Goal: Transaction & Acquisition: Purchase product/service

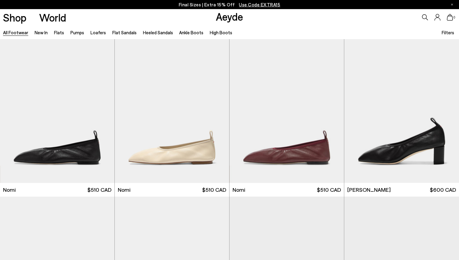
click at [424, 17] on icon at bounding box center [425, 17] width 6 height 6
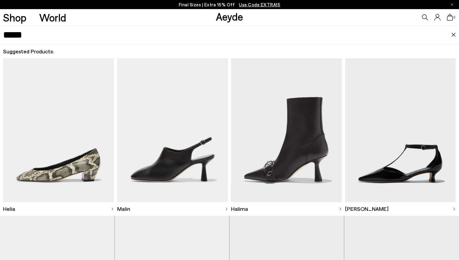
type input "*****"
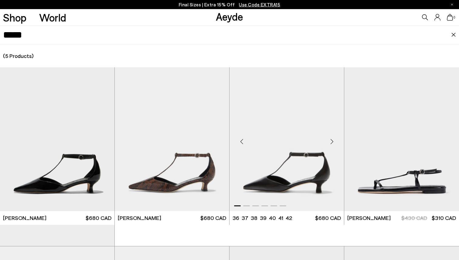
click at [305, 175] on img "1 / 6" at bounding box center [286, 139] width 114 height 144
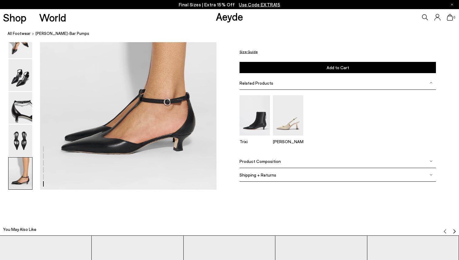
scroll to position [1248, 0]
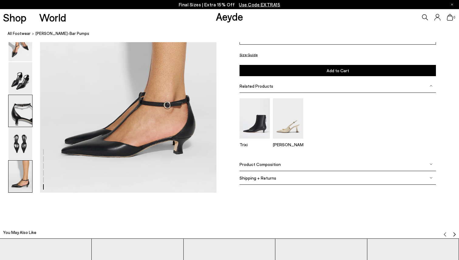
click at [21, 107] on img at bounding box center [20, 111] width 24 height 32
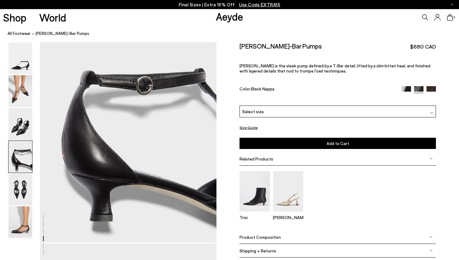
scroll to position [726, 0]
click at [23, 226] on img at bounding box center [20, 222] width 24 height 32
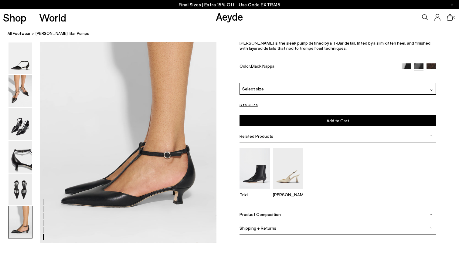
scroll to position [1206, 0]
